Goal: Task Accomplishment & Management: Use online tool/utility

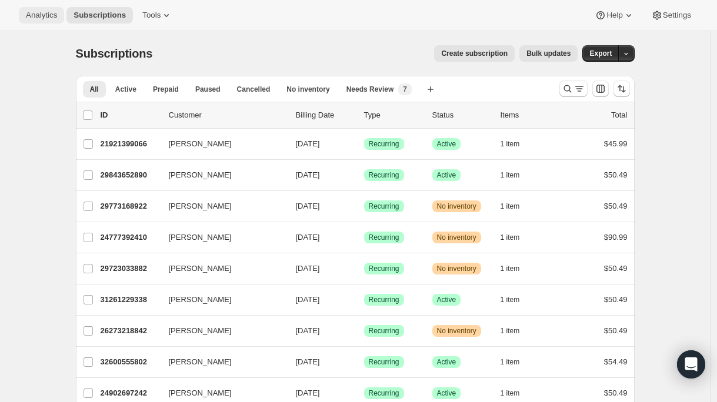
click at [29, 17] on span "Analytics" at bounding box center [41, 15] width 31 height 9
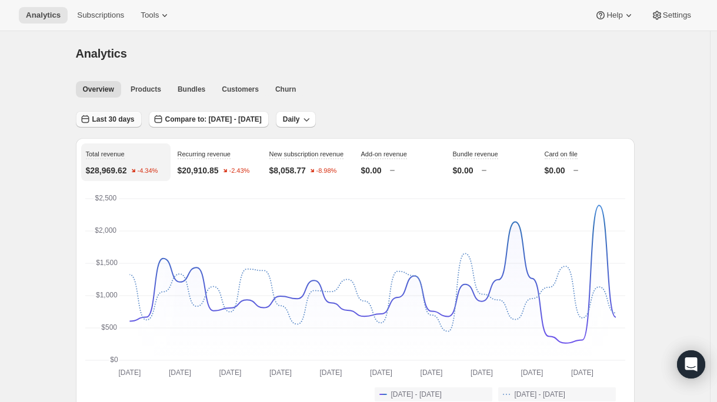
click at [109, 117] on span "Last 30 days" at bounding box center [113, 119] width 42 height 9
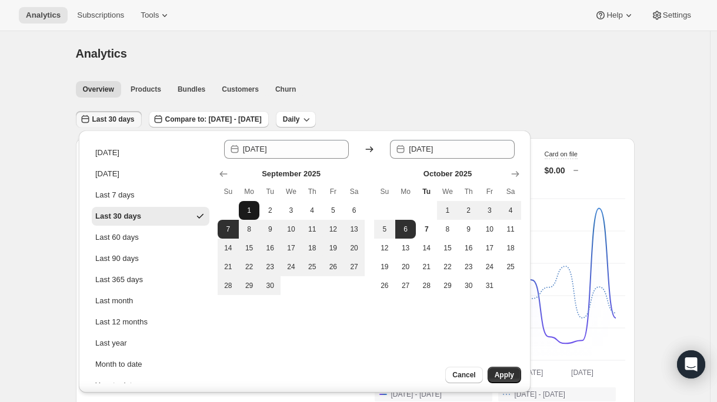
click at [251, 211] on span "1" at bounding box center [249, 210] width 12 height 9
type input "[DATE]"
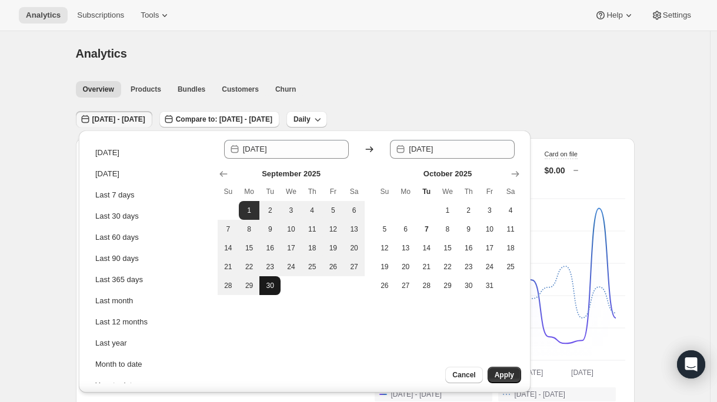
click at [271, 289] on span "30" at bounding box center [270, 285] width 12 height 9
type input "[DATE]"
click at [500, 377] on span "Apply" at bounding box center [504, 375] width 19 height 9
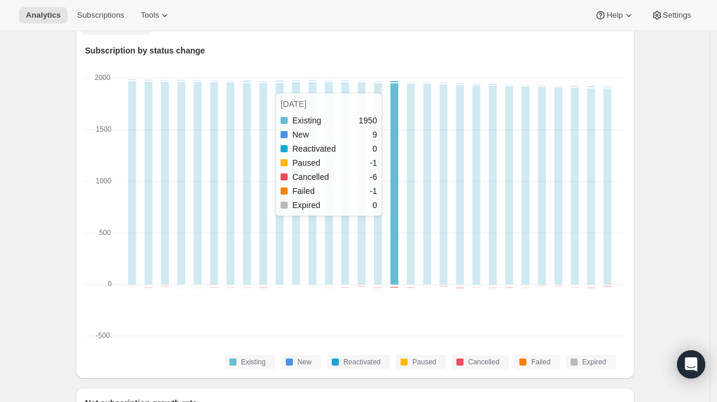
scroll to position [340, 0]
